Goal: Task Accomplishment & Management: Use online tool/utility

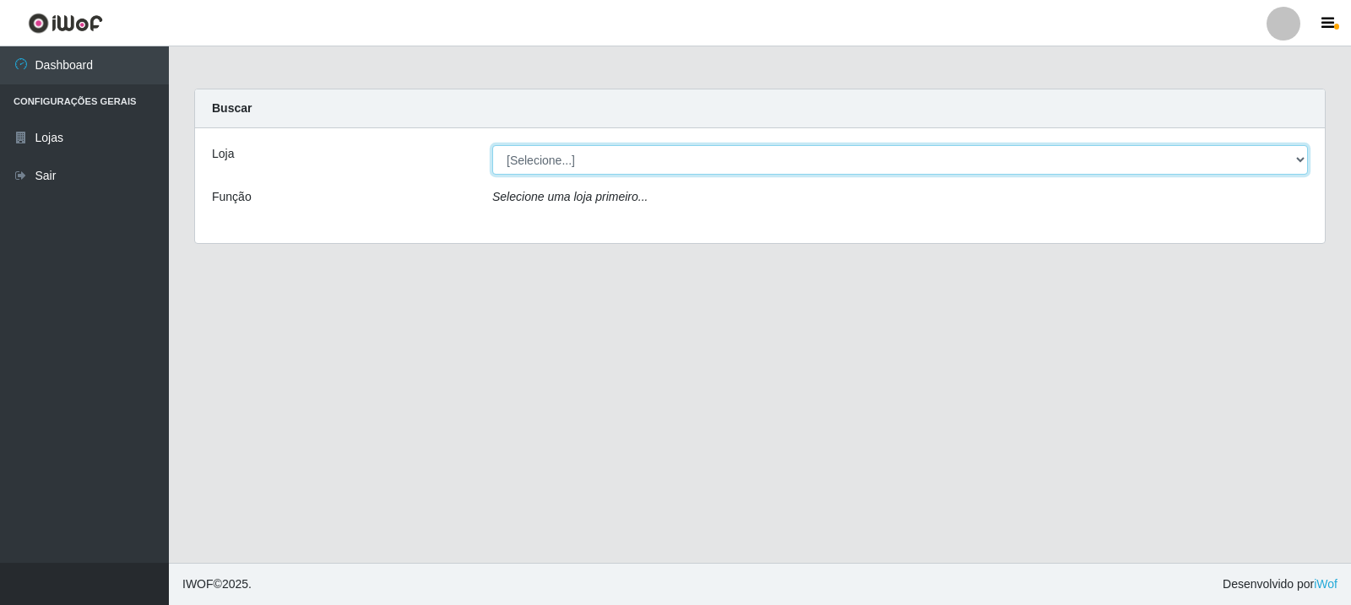
click at [562, 166] on select "[Selecione...] Rede Compras Supermercados - LOJA 3" at bounding box center [900, 160] width 816 height 30
select select "162"
click at [492, 145] on select "[Selecione...] Rede Compras Supermercados - LOJA 3" at bounding box center [900, 160] width 816 height 30
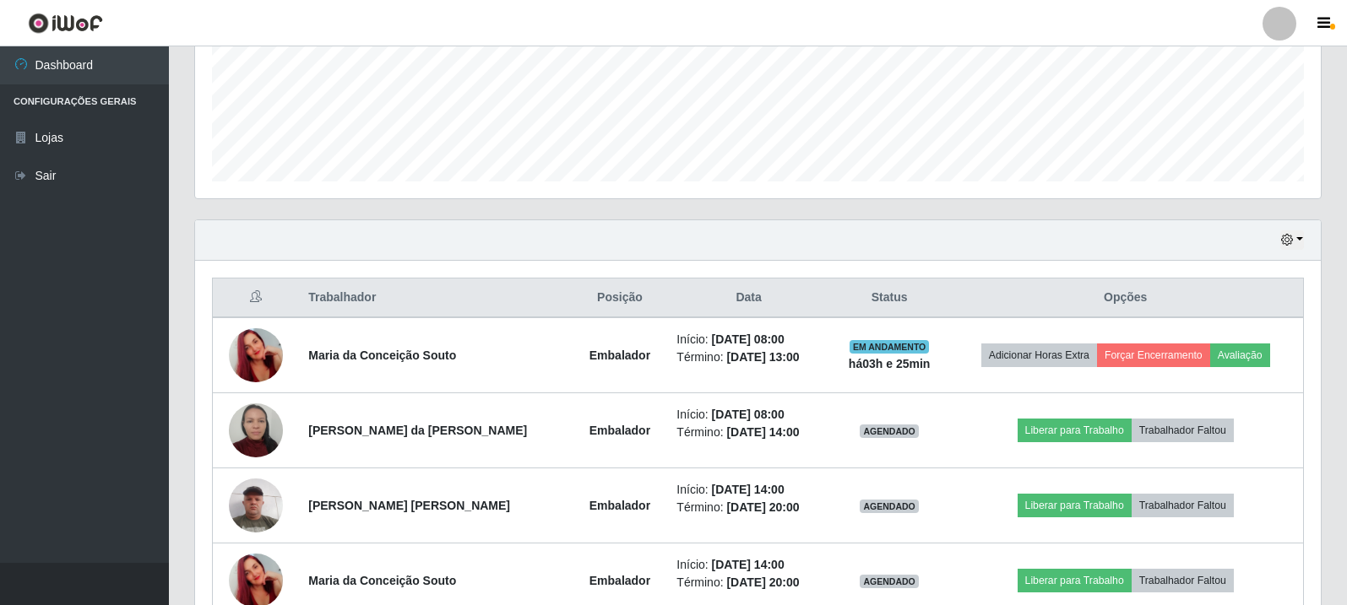
scroll to position [507, 0]
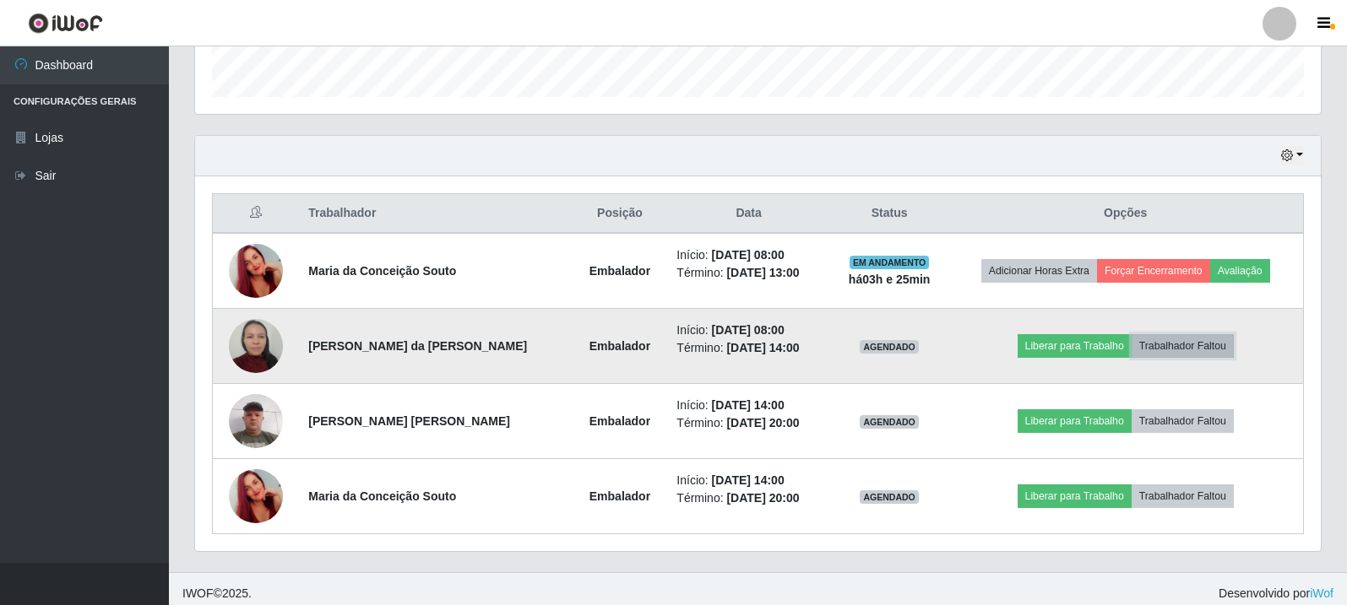
click at [1180, 349] on button "Trabalhador Faltou" at bounding box center [1182, 346] width 102 height 24
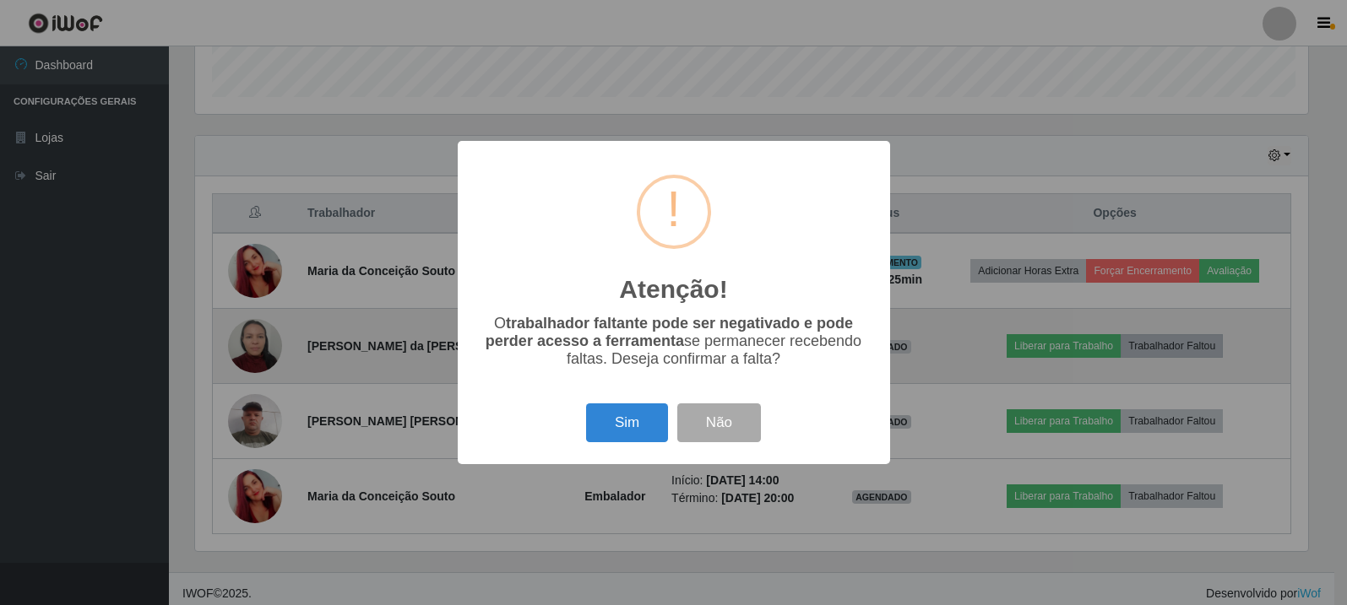
scroll to position [350, 1117]
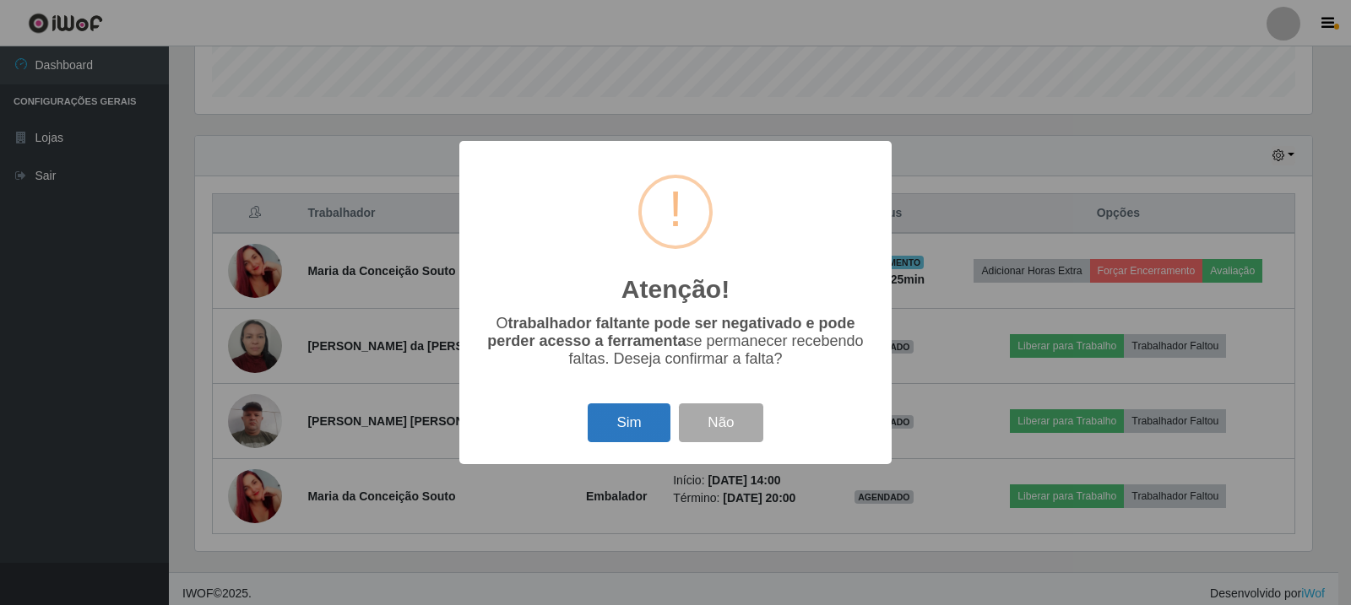
click at [639, 430] on button "Sim" at bounding box center [629, 424] width 82 height 40
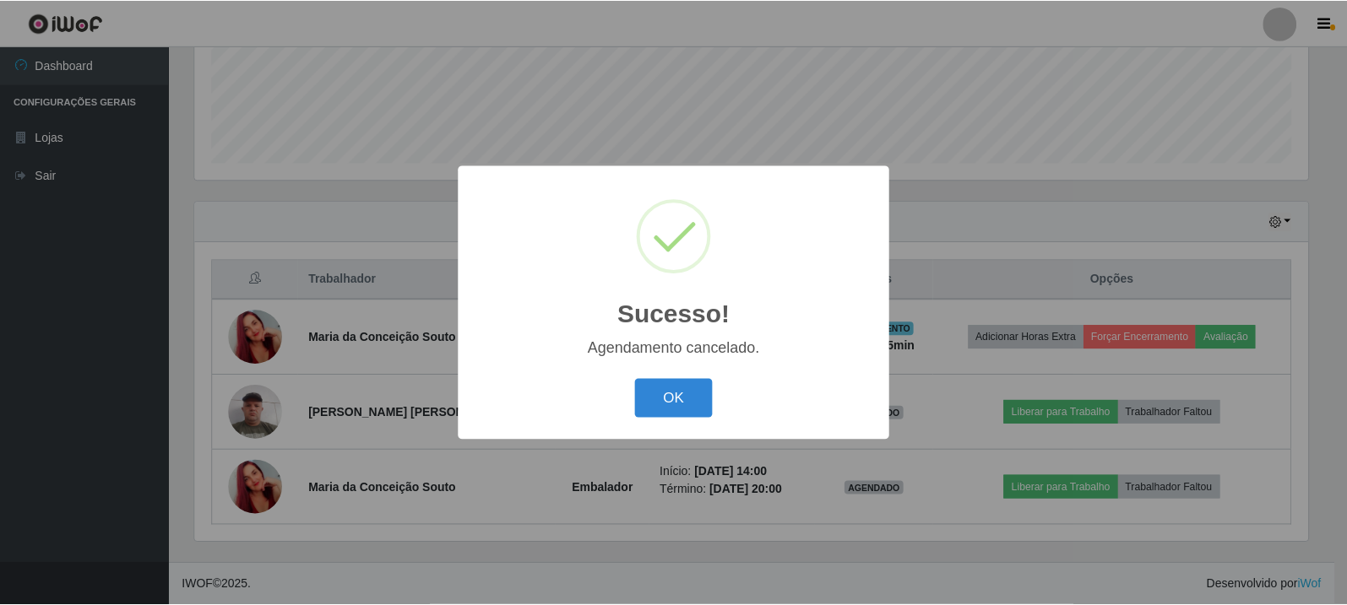
scroll to position [441, 0]
click at [666, 406] on button "OK" at bounding box center [676, 399] width 79 height 40
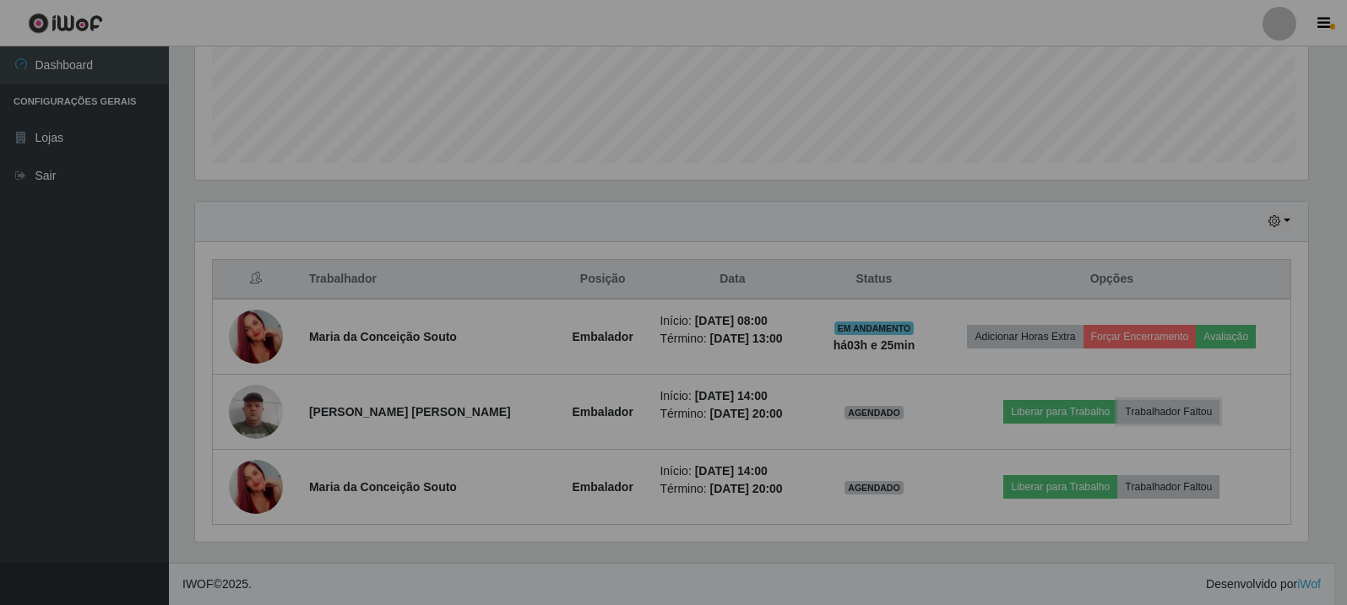
scroll to position [350, 1126]
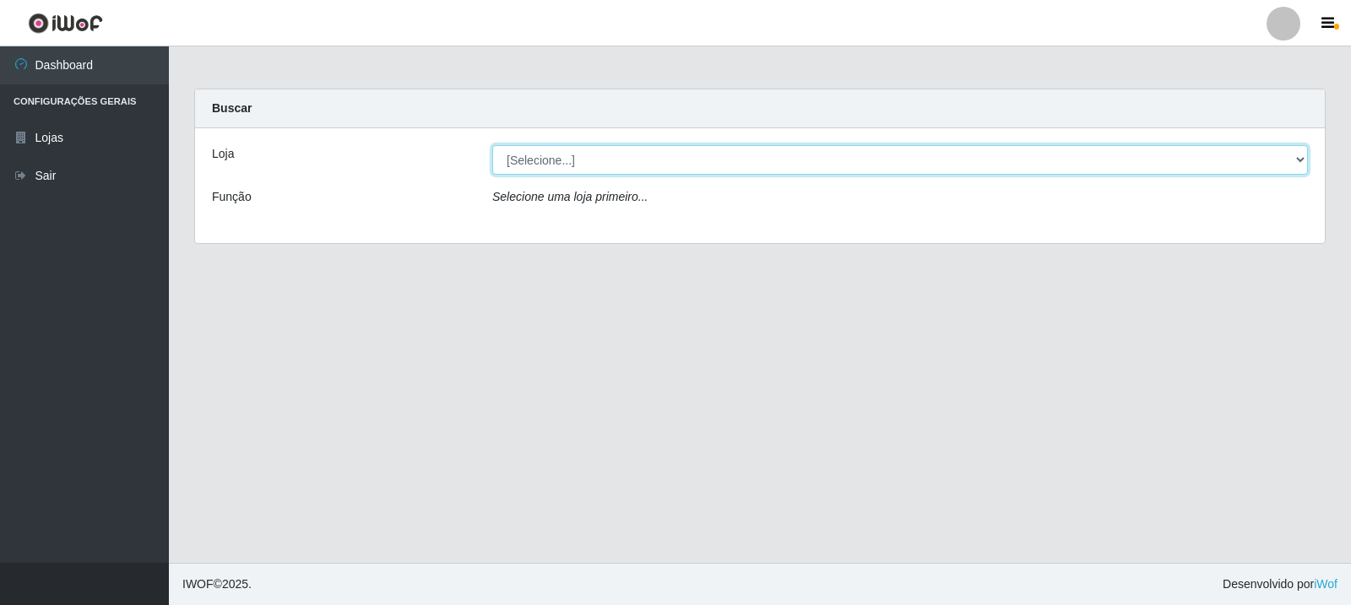
click at [698, 150] on select "[Selecione...] Rede Compras Supermercados - LOJA 3" at bounding box center [900, 160] width 816 height 30
select select "162"
click at [492, 145] on select "[Selecione...] Rede Compras Supermercados - LOJA 3" at bounding box center [900, 160] width 816 height 30
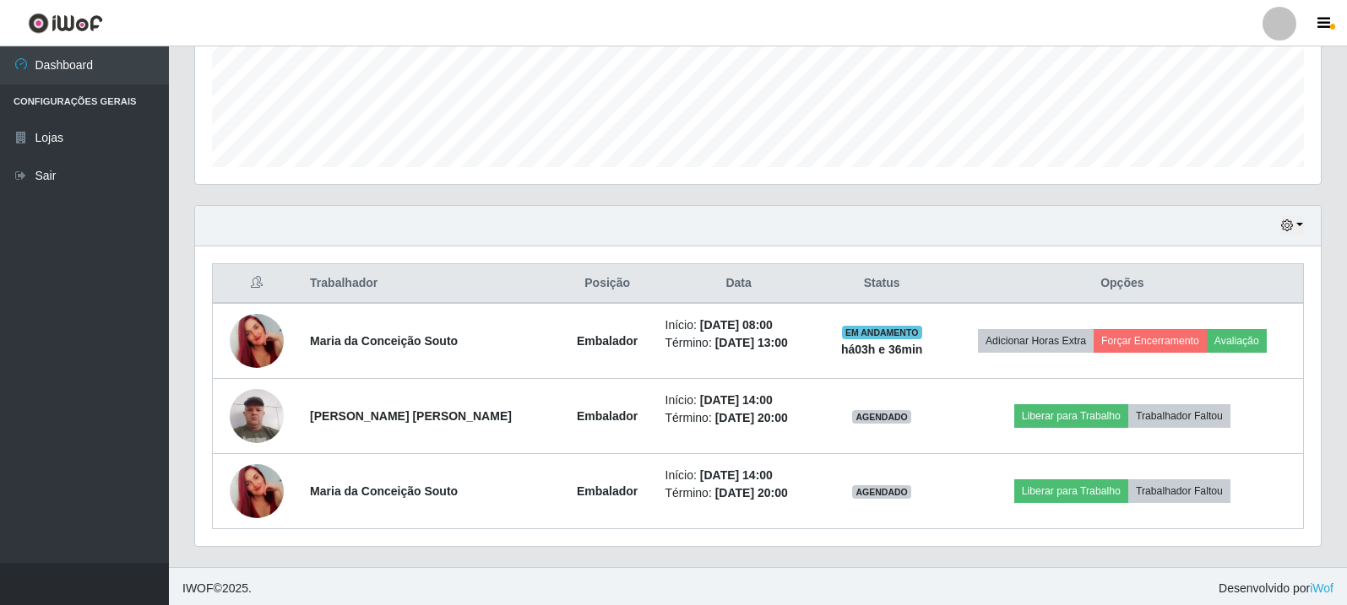
scroll to position [441, 0]
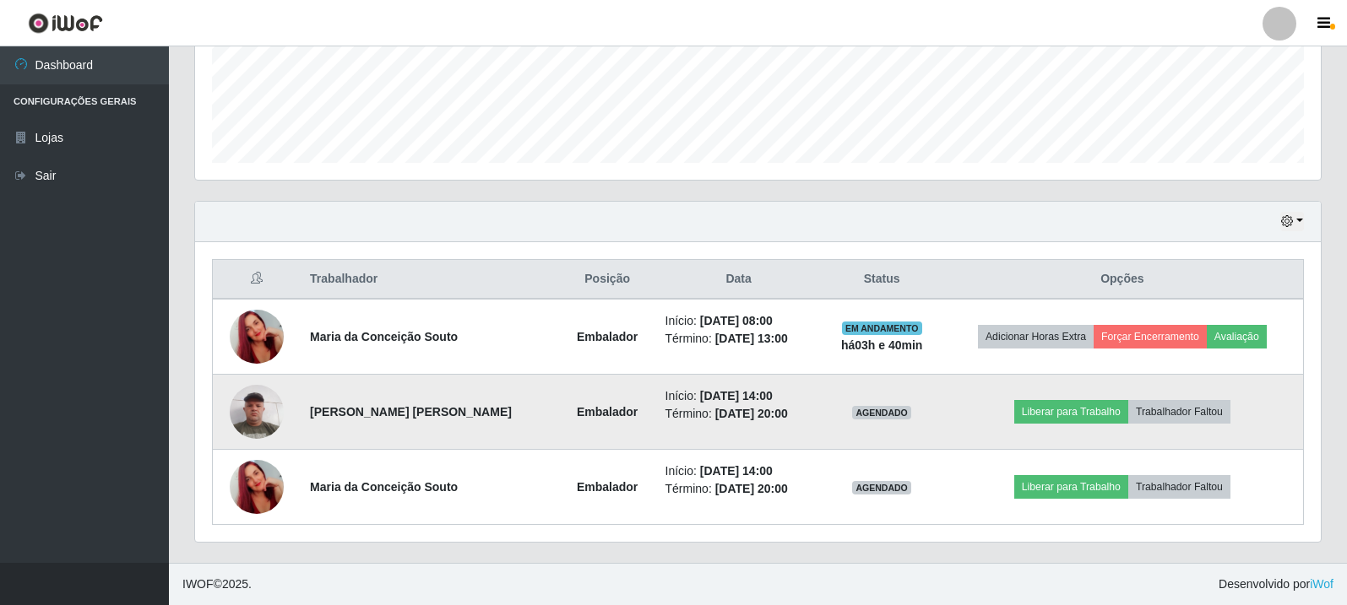
click at [236, 421] on img at bounding box center [257, 412] width 54 height 72
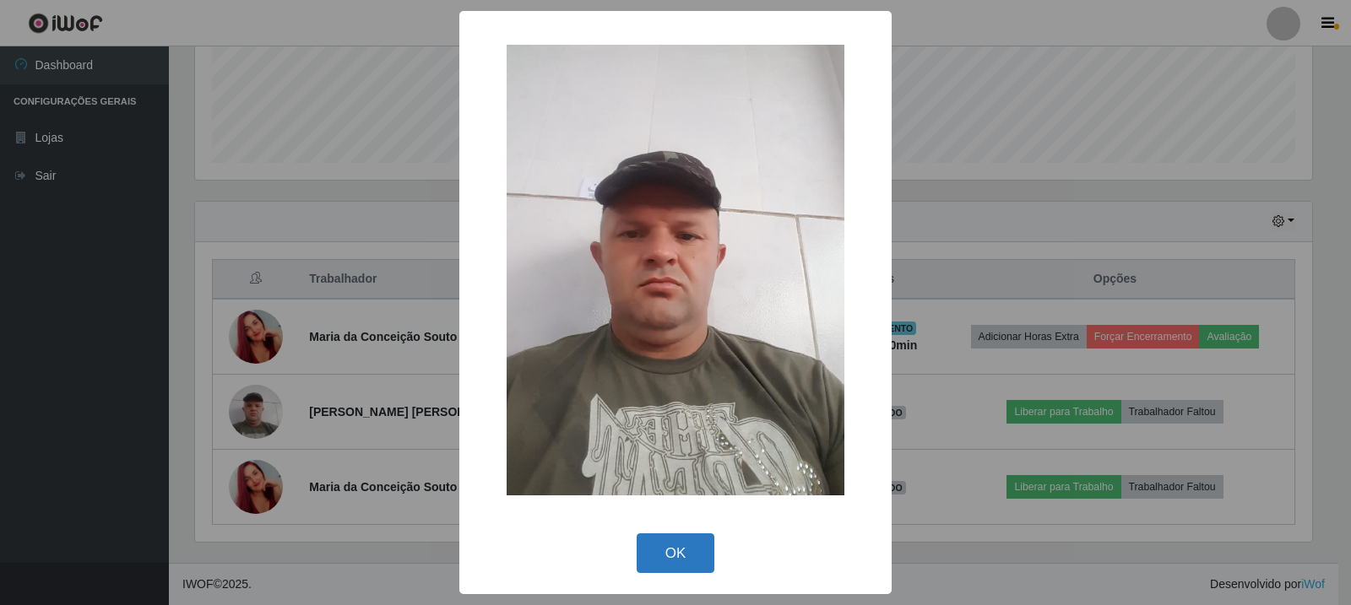
click at [705, 558] on button "OK" at bounding box center [676, 554] width 79 height 40
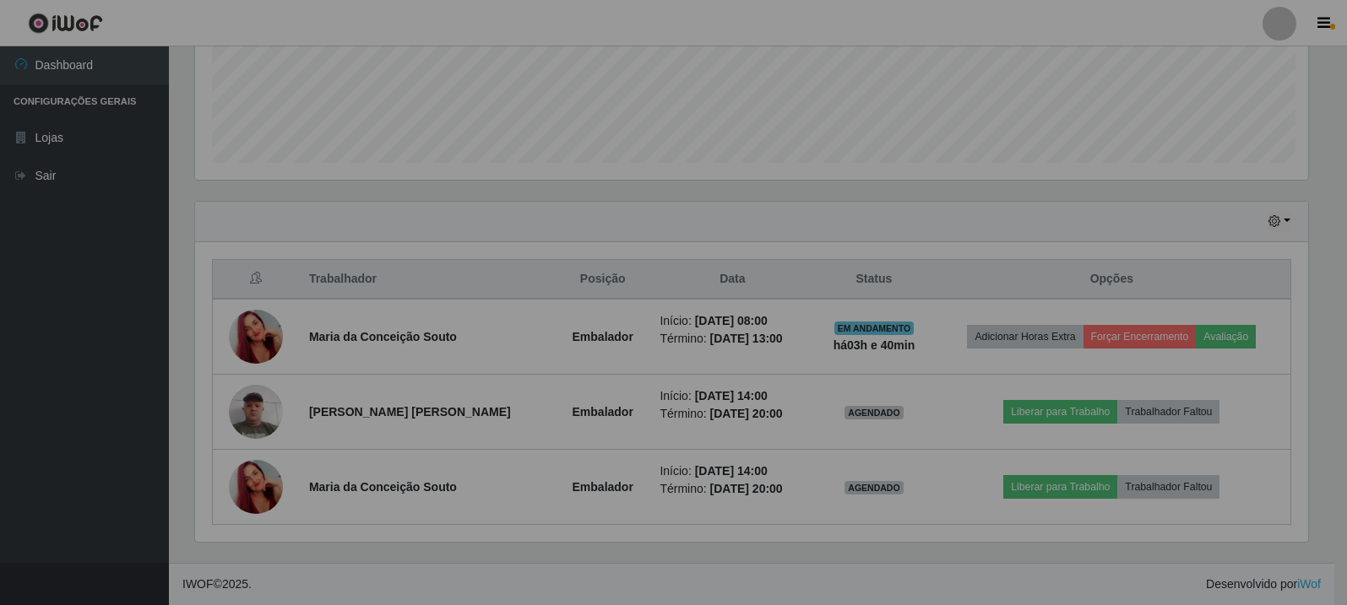
scroll to position [350, 1126]
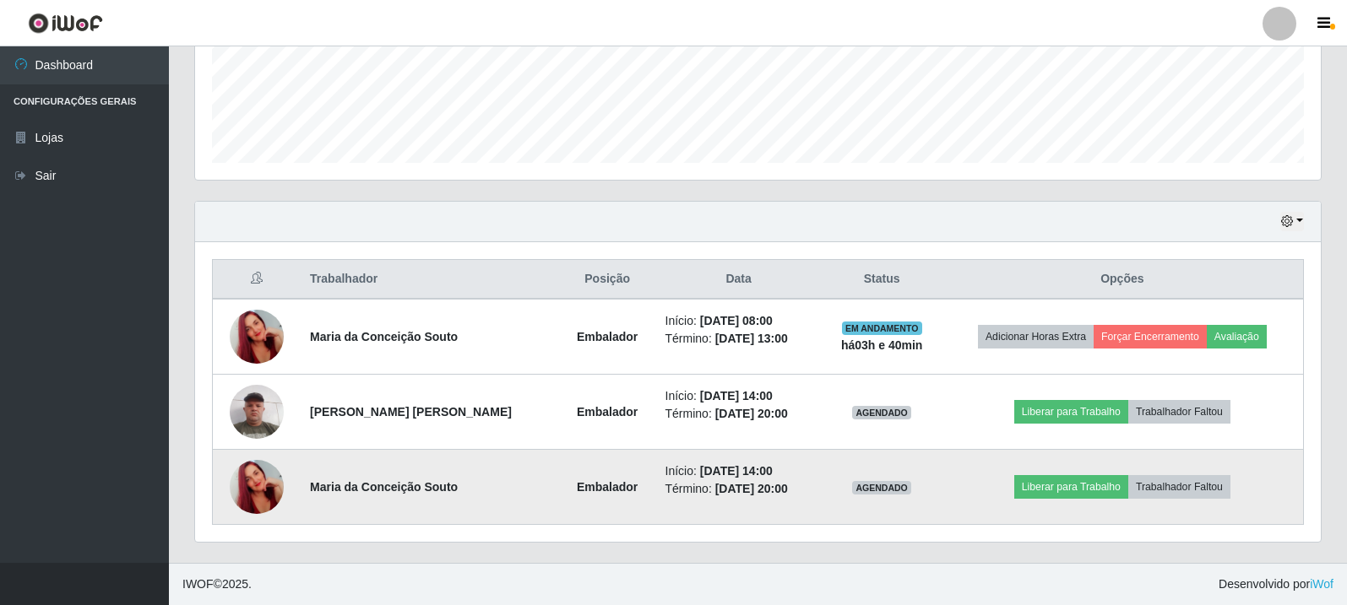
click at [274, 494] on img at bounding box center [257, 487] width 54 height 96
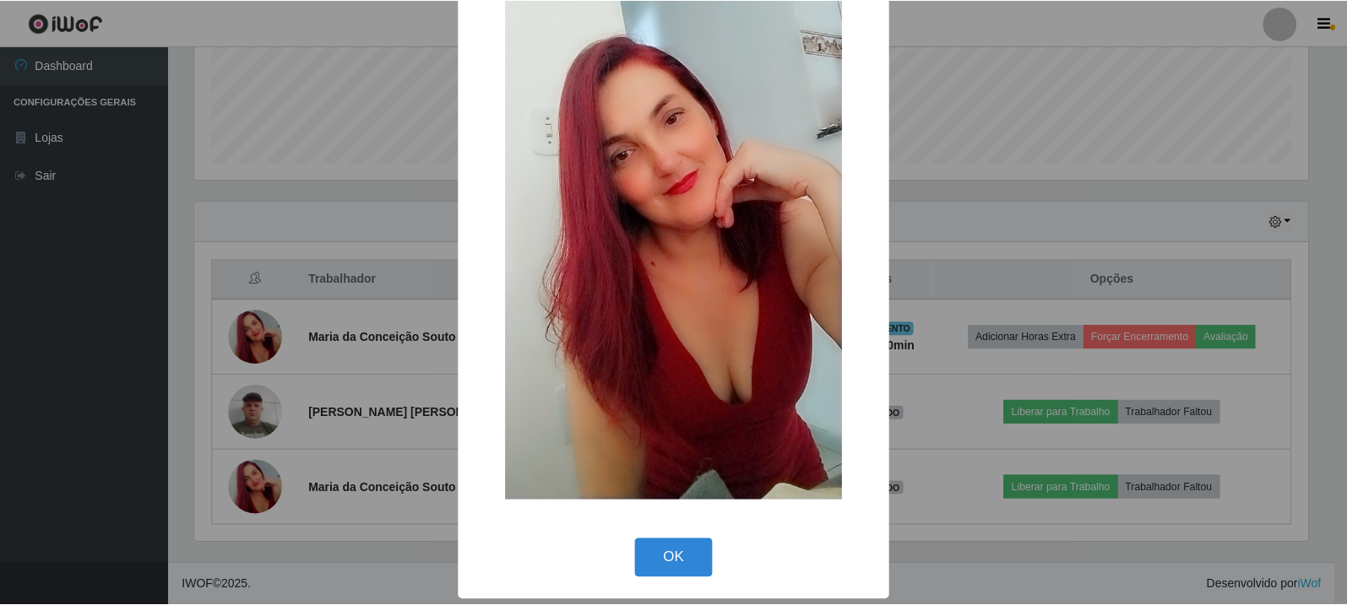
scroll to position [143, 0]
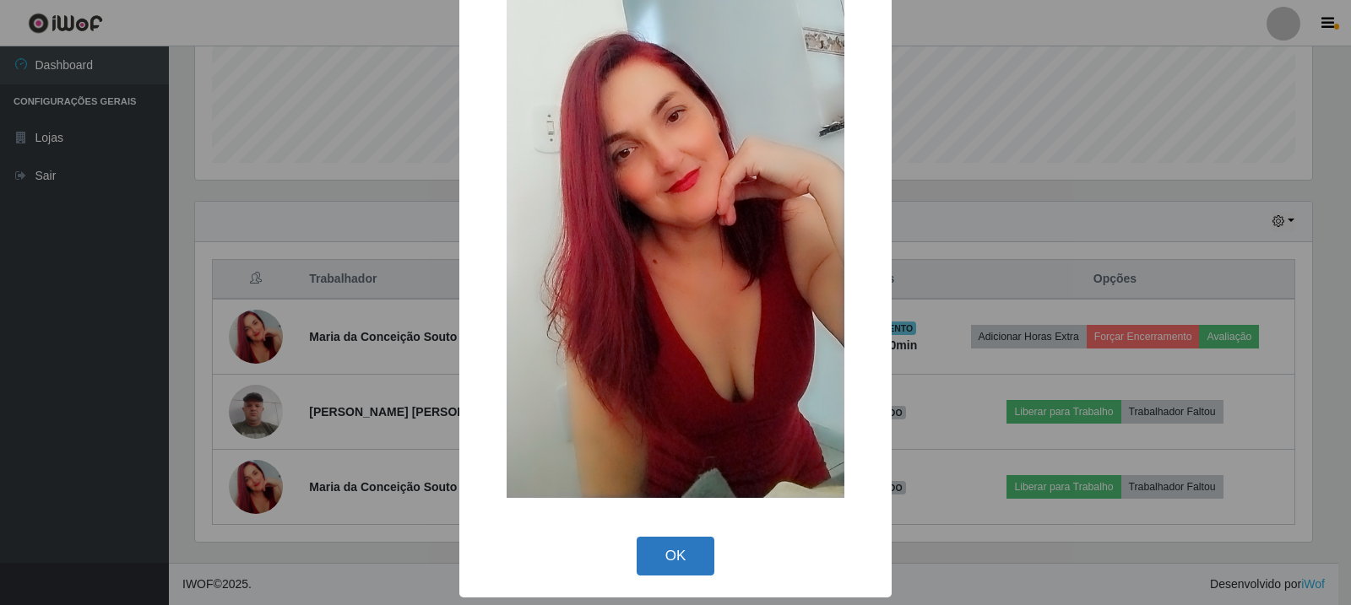
click at [695, 549] on button "OK" at bounding box center [676, 557] width 79 height 40
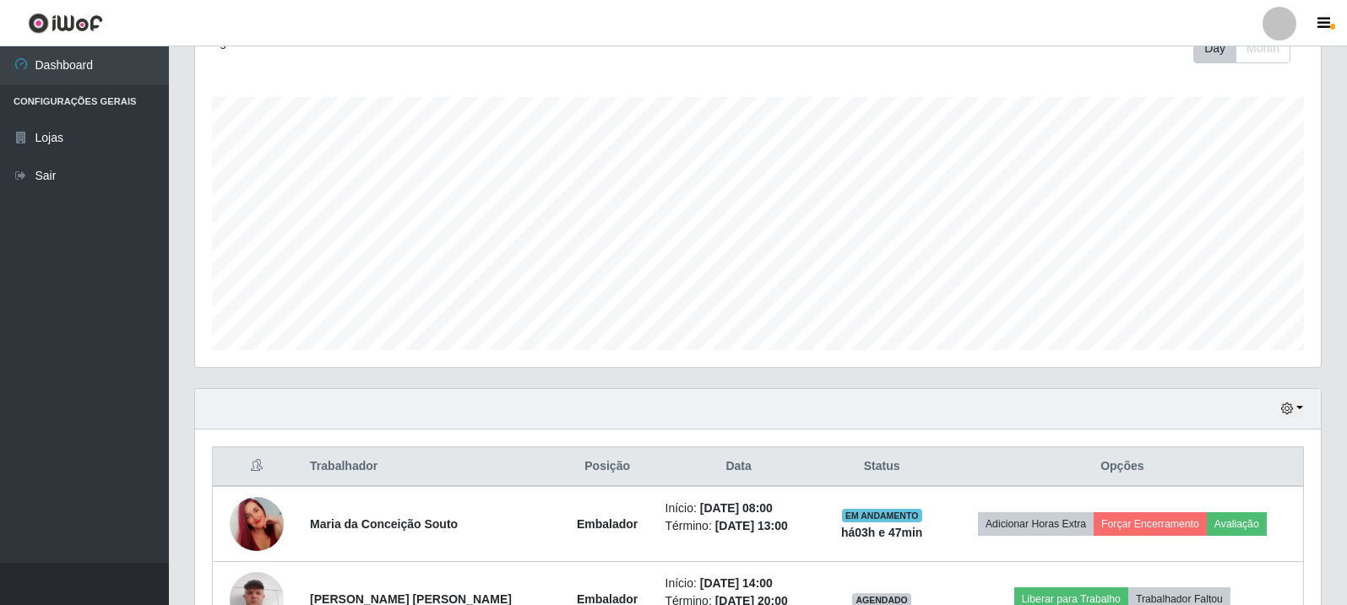
scroll to position [441, 0]
